Goal: Navigation & Orientation: Find specific page/section

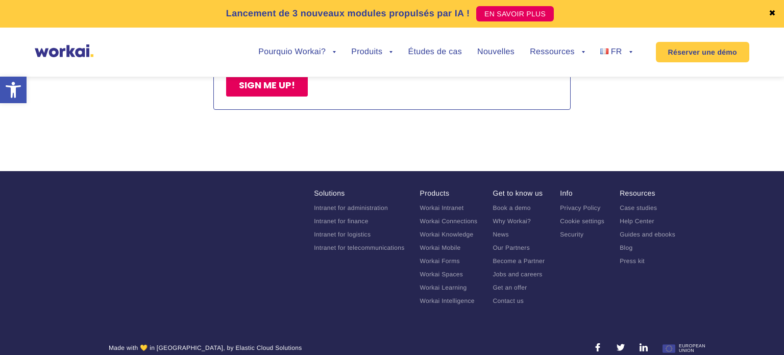
scroll to position [6305, 0]
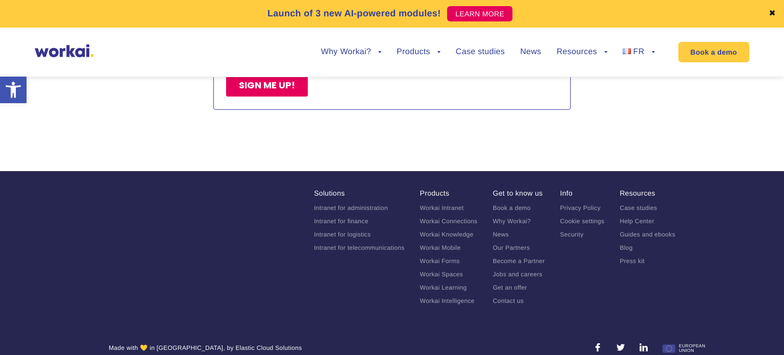
click at [573, 204] on font "Privacy Policy" at bounding box center [580, 207] width 40 height 7
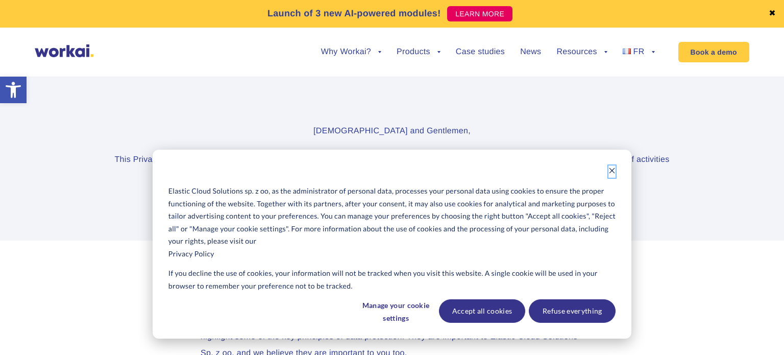
click at [614, 167] on icon "Dismiss cookie banner" at bounding box center [611, 170] width 7 height 7
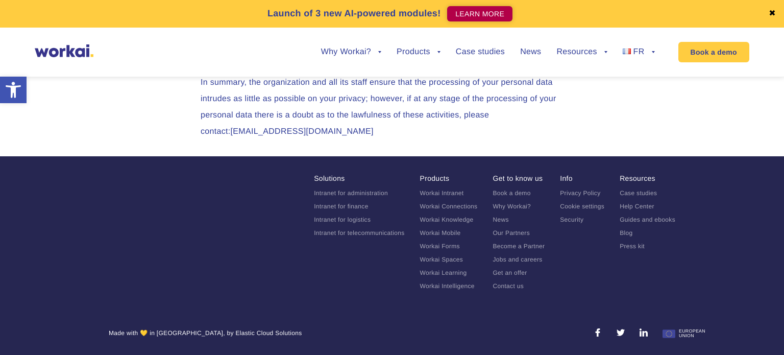
scroll to position [5180, 0]
